Goal: Task Accomplishment & Management: Complete application form

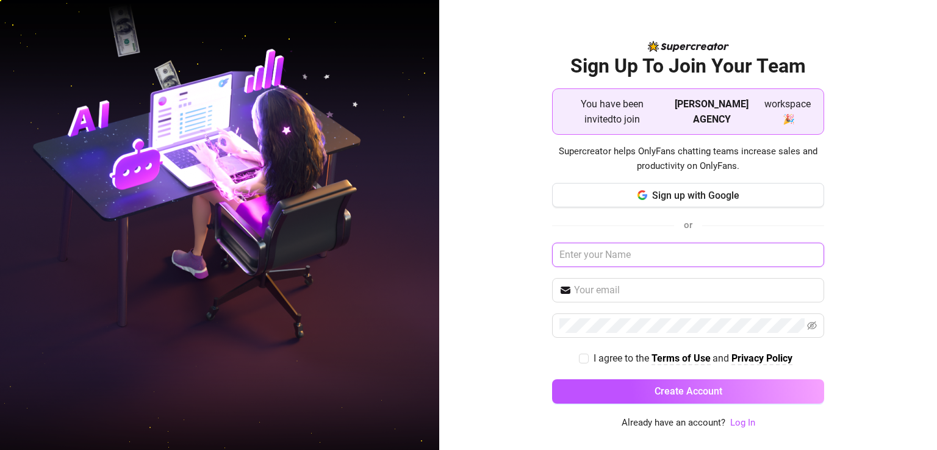
click at [634, 256] on input "text" at bounding box center [688, 255] width 272 height 24
type input "George"
click at [610, 289] on input "text" at bounding box center [695, 290] width 243 height 15
click at [862, 303] on div "Sign Up To Join Your Team You have been invited to join MR. GREEN AGENCY worksp…" at bounding box center [688, 225] width 498 height 450
click at [600, 291] on input "text" at bounding box center [695, 290] width 243 height 15
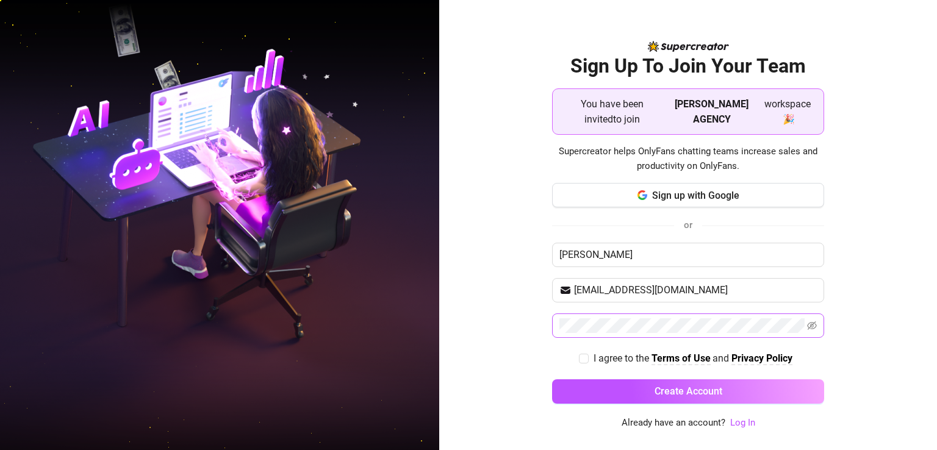
click at [631, 316] on span at bounding box center [688, 326] width 272 height 24
type input "teezeejr01@gmail.com"
click at [814, 325] on icon "eye-invisible" at bounding box center [813, 326] width 2 height 2
click at [589, 356] on span "I agree to the Terms of Use and Privacy Policy" at bounding box center [693, 358] width 209 height 15
click at [588, 356] on input "I agree to the Terms of Use and Privacy Policy" at bounding box center [583, 358] width 9 height 9
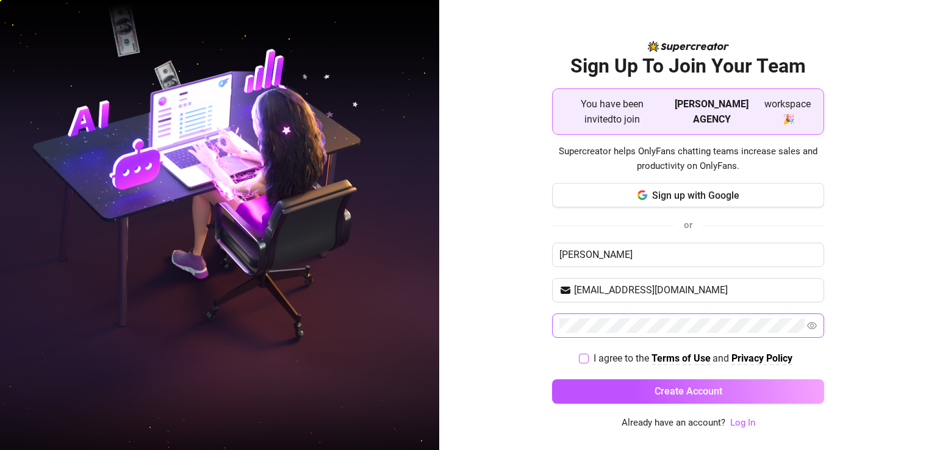
checkbox input "true"
click at [640, 393] on button "Create Account" at bounding box center [688, 392] width 272 height 24
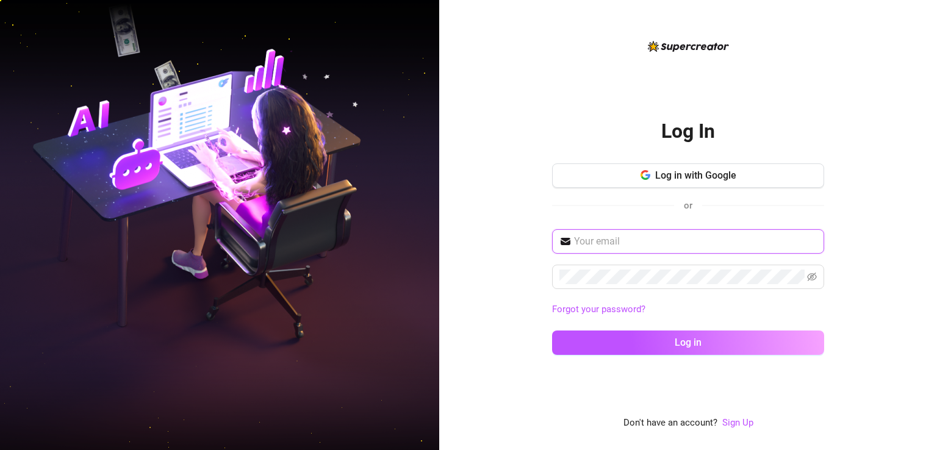
type input "teezeejr01@gmail.com"
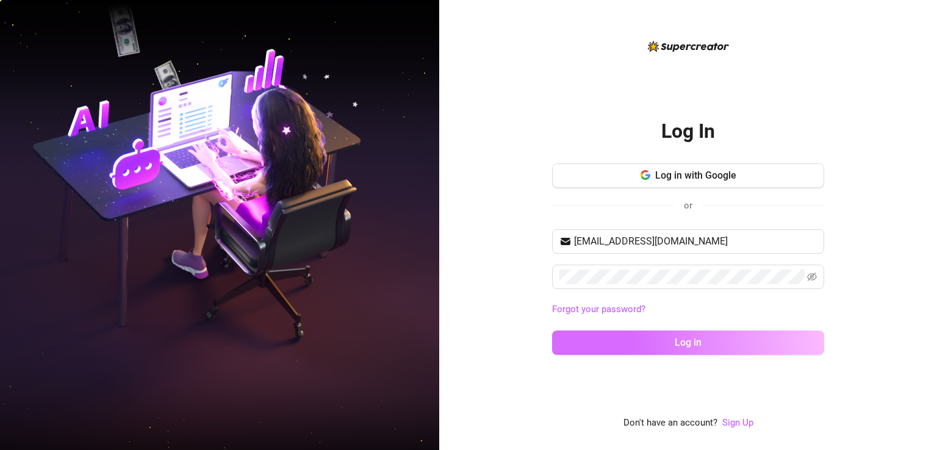
click at [651, 342] on button "Log in" at bounding box center [688, 343] width 272 height 24
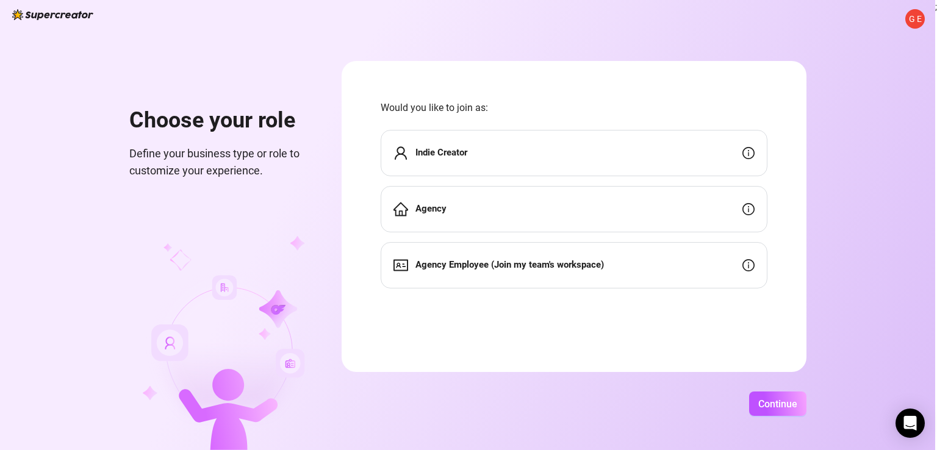
click at [482, 267] on strong "Agency Employee (Join my team's workspace)" at bounding box center [510, 264] width 189 height 11
click at [574, 259] on strong "Agency Employee (Join my team's workspace)" at bounding box center [510, 264] width 189 height 11
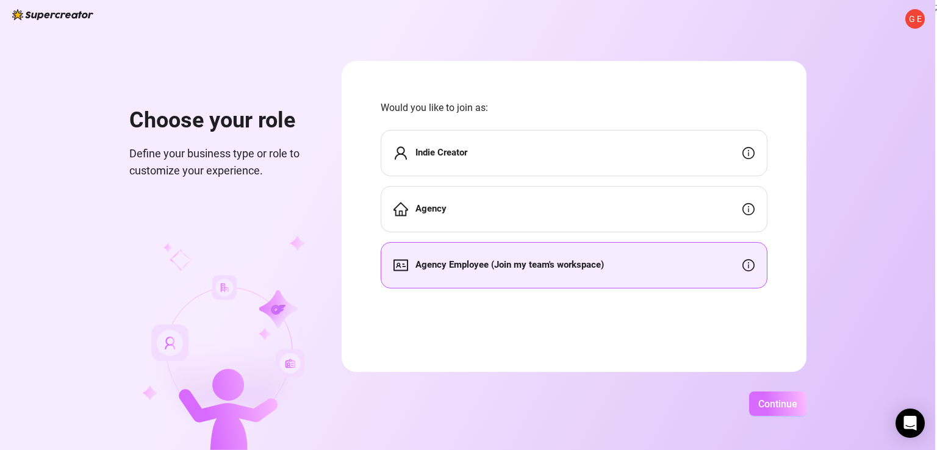
click at [778, 408] on span "Continue" at bounding box center [778, 405] width 39 height 12
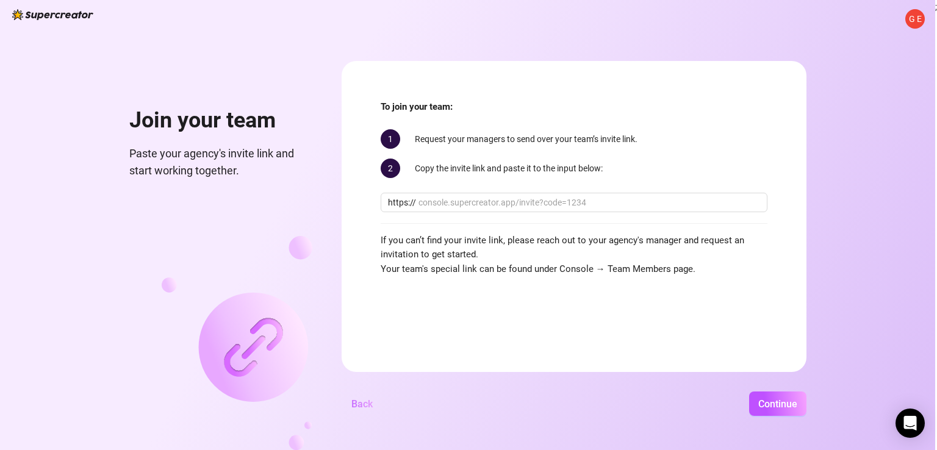
click at [357, 400] on span "Back" at bounding box center [362, 405] width 21 height 12
drag, startPoint x: 603, startPoint y: 447, endPoint x: 571, endPoint y: 440, distance: 32.6
click at [571, 440] on div "G E Join your team Paste your agency's invite link and start working together. …" at bounding box center [468, 225] width 936 height 450
click at [444, 401] on div "Continue" at bounding box center [595, 404] width 424 height 24
